Goal: Task Accomplishment & Management: Manage account settings

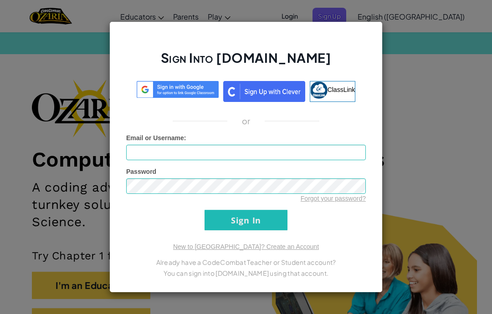
click at [161, 87] on img at bounding box center [178, 89] width 82 height 17
click at [177, 79] on div "Sign Into [DOMAIN_NAME] ClassLink or Unknown Error Email or Username : Password…" at bounding box center [245, 157] width 273 height 272
click at [162, 91] on img at bounding box center [178, 89] width 82 height 17
click at [143, 92] on img at bounding box center [178, 89] width 82 height 17
click at [166, 97] on img at bounding box center [178, 89] width 82 height 17
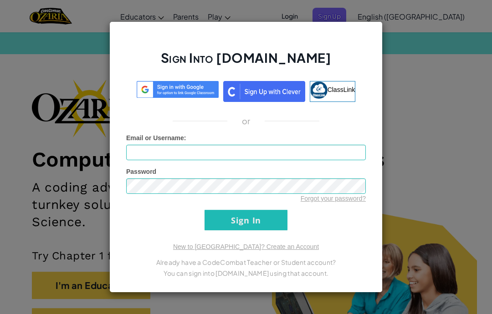
click at [165, 91] on img at bounding box center [178, 89] width 82 height 17
click at [165, 89] on img at bounding box center [178, 89] width 82 height 17
click at [424, 61] on div "Sign Into [DOMAIN_NAME] ClassLink or Unknown Error Email or Username : Password…" at bounding box center [246, 157] width 492 height 314
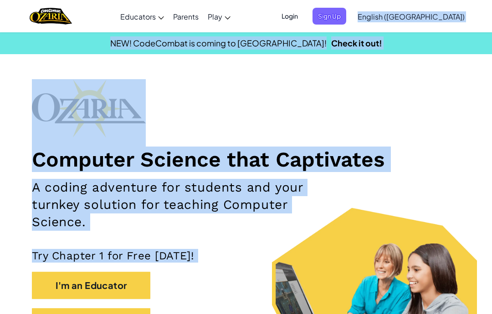
click at [393, 54] on section "NEW! CodeCombat is coming to [GEOGRAPHIC_DATA]! Check it out!" at bounding box center [246, 43] width 492 height 22
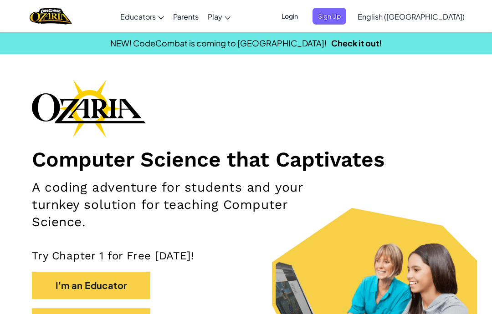
click at [303, 16] on span "Login" at bounding box center [289, 16] width 27 height 17
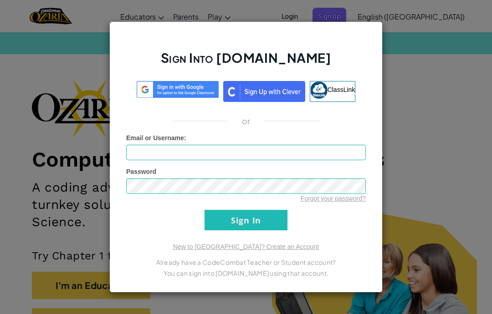
click at [180, 93] on img at bounding box center [178, 89] width 82 height 17
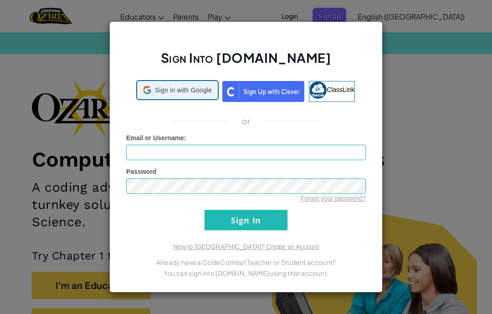
click at [185, 92] on span "Sign in with Google" at bounding box center [183, 90] width 57 height 9
